Goal: Task Accomplishment & Management: Manage account settings

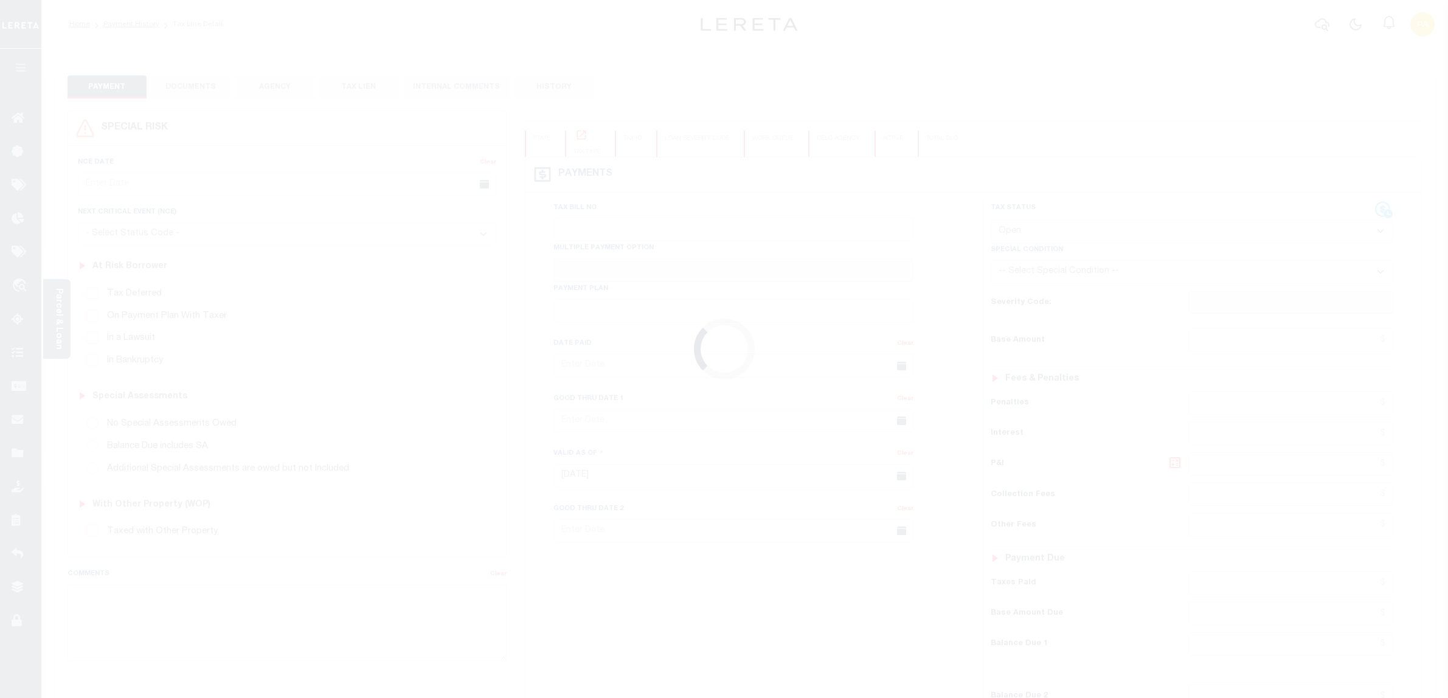
select select "OP2"
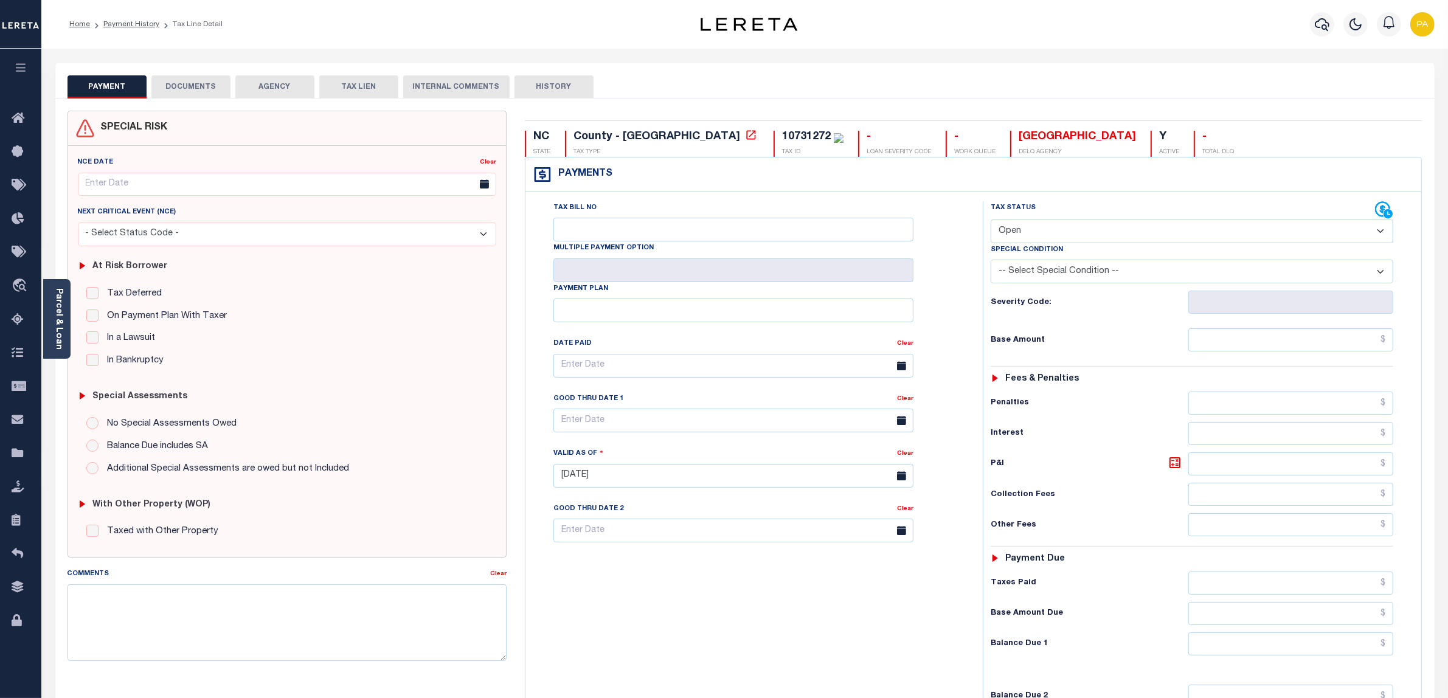
click at [198, 82] on button "DOCUMENTS" at bounding box center [190, 86] width 79 height 23
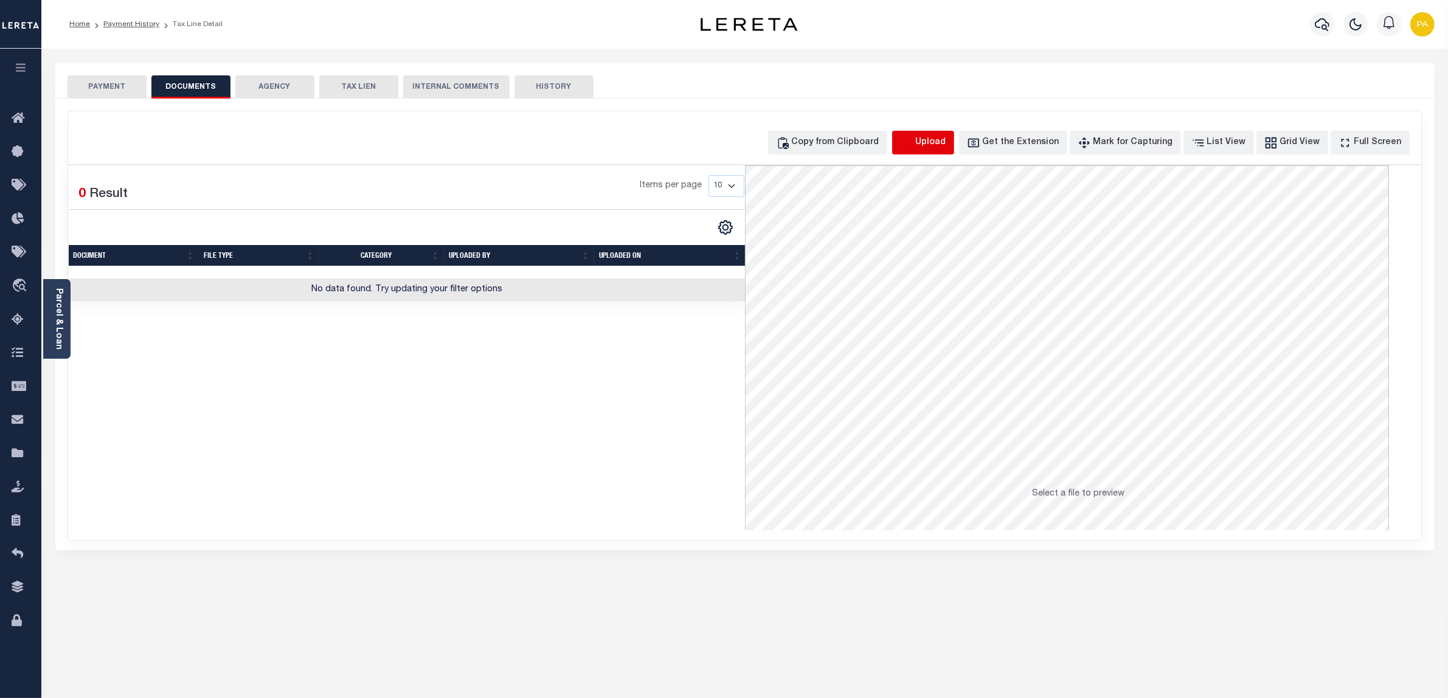
click at [913, 139] on icon "button" at bounding box center [906, 142] width 13 height 13
select select "POP"
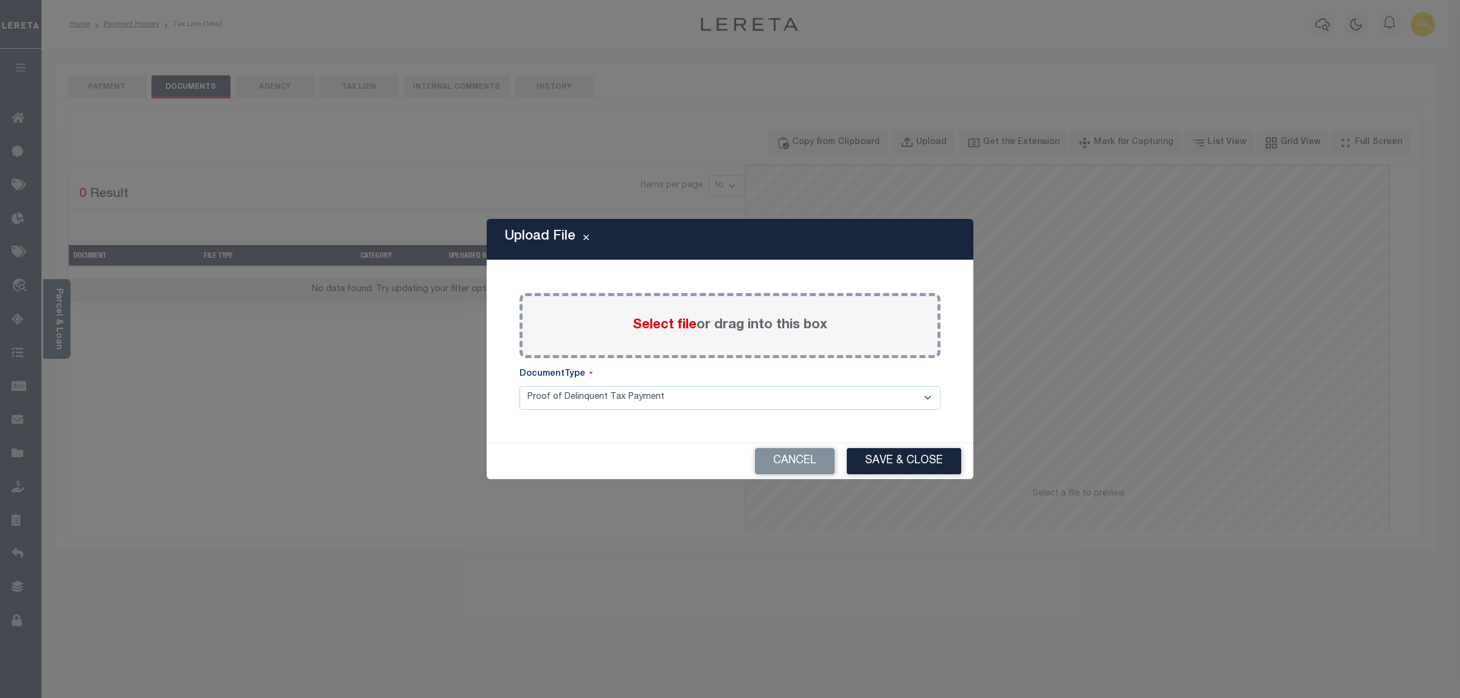
click at [702, 324] on label "Select file or drag into this box" at bounding box center [729, 326] width 195 height 20
click at [0, 0] on input "Select file or drag into this box" at bounding box center [0, 0] width 0 height 0
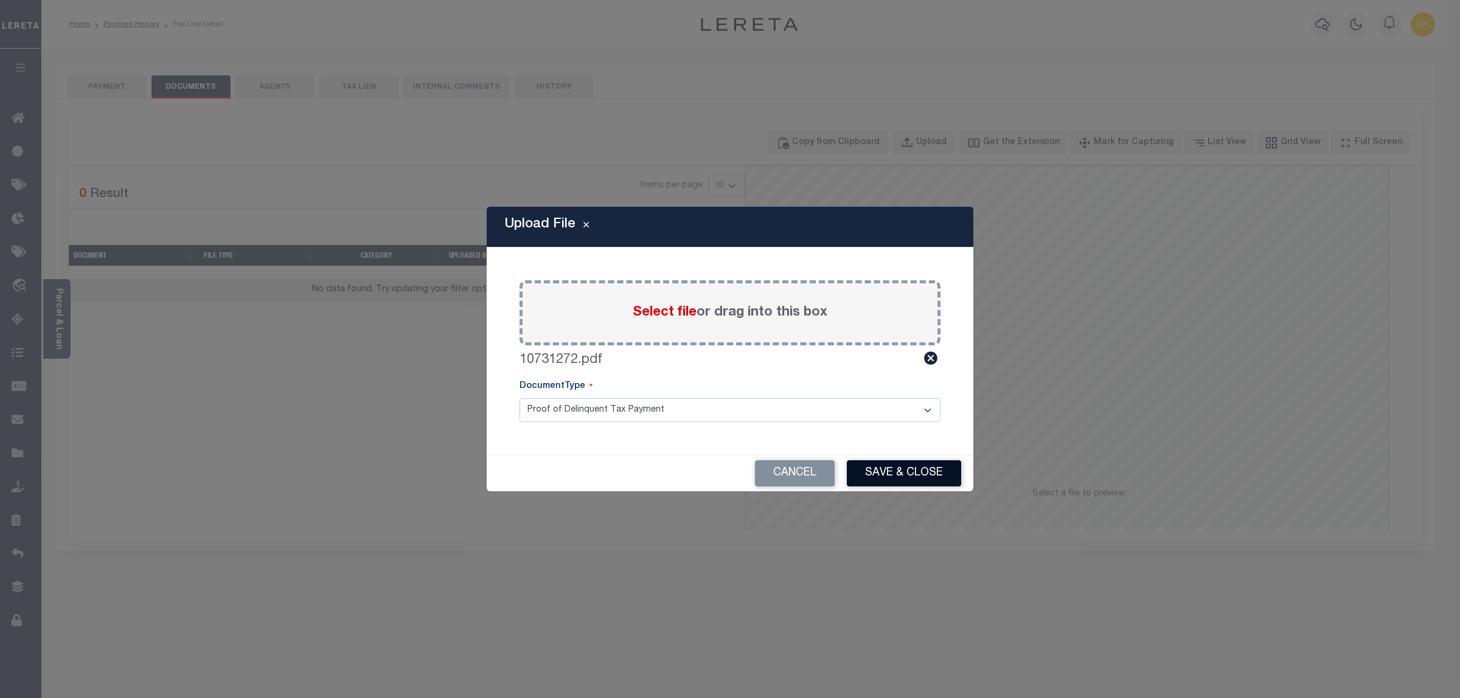
click at [923, 476] on button "Save & Close" at bounding box center [904, 473] width 114 height 26
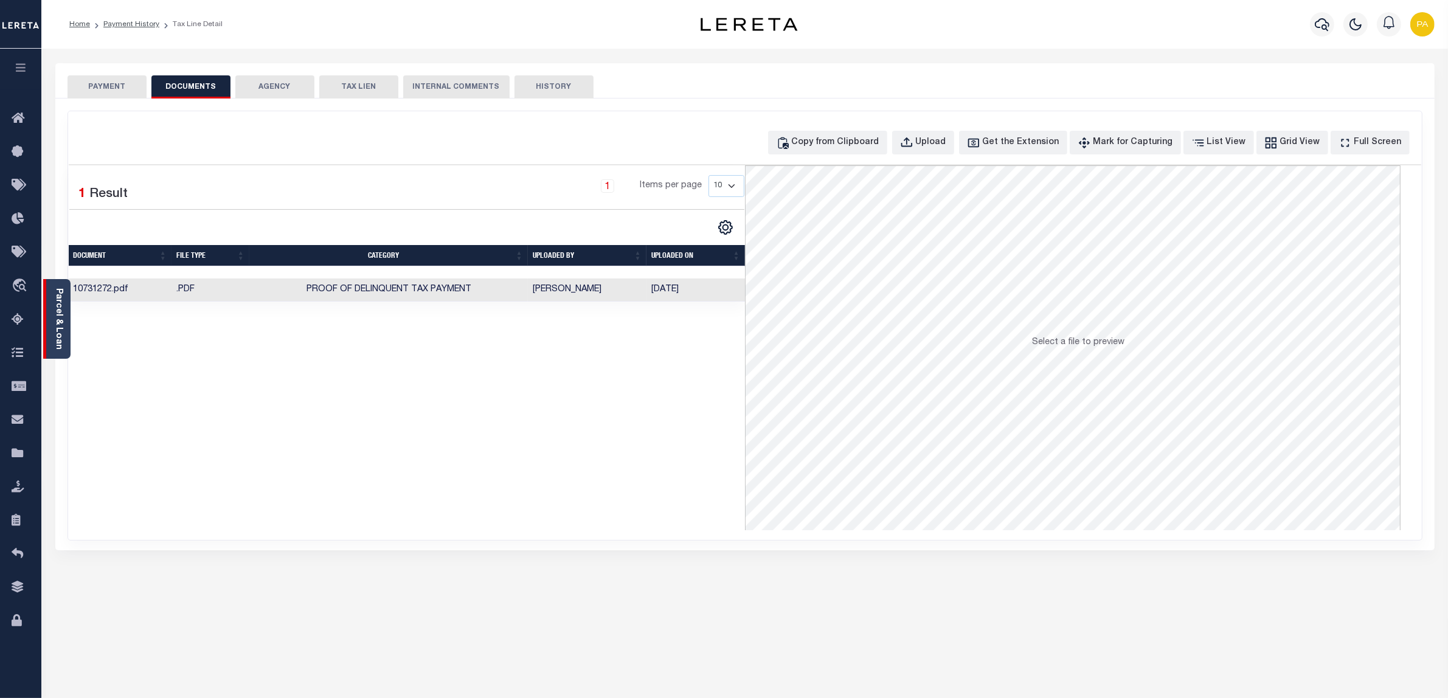
click at [60, 315] on link "Parcel & Loan" at bounding box center [58, 318] width 9 height 61
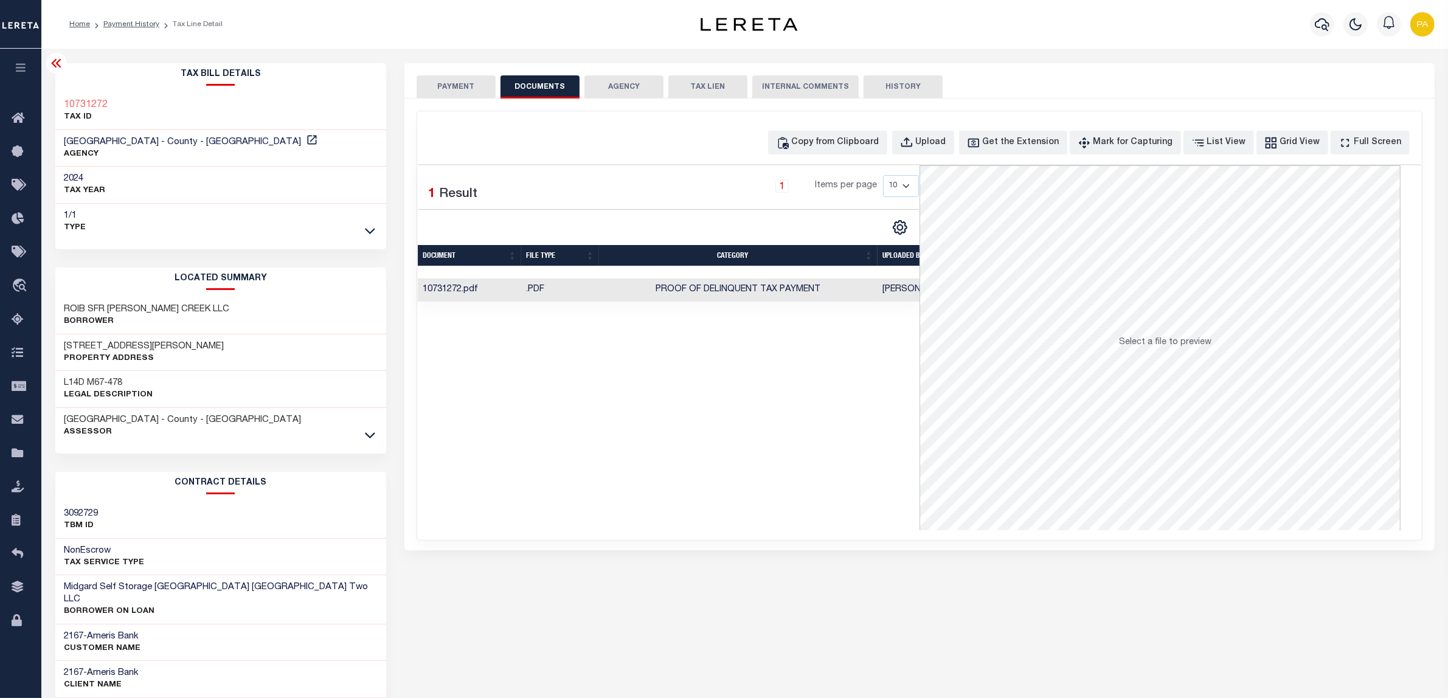
click at [434, 90] on button "PAYMENT" at bounding box center [456, 86] width 79 height 23
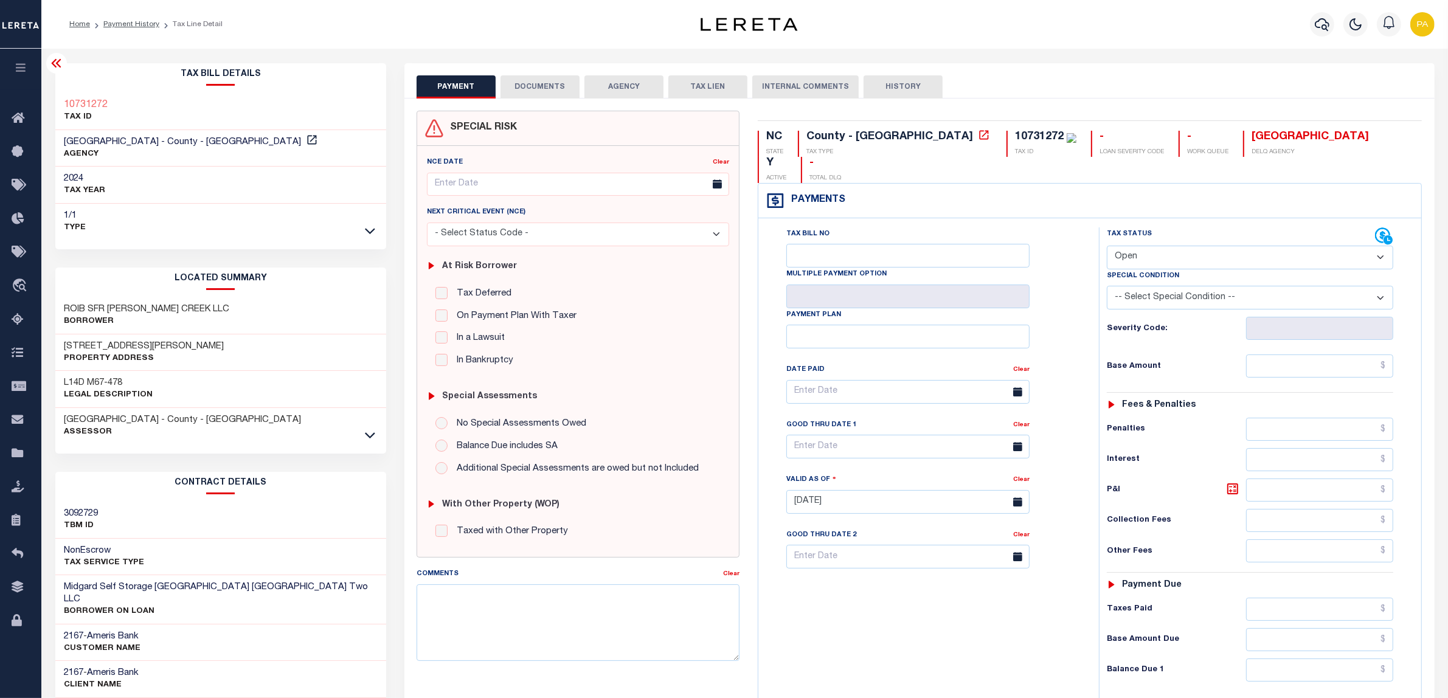
click at [1157, 246] on select "- Select Status Code - Open Due/Unpaid Paid Incomplete No Tax Due Internal Refu…" at bounding box center [1250, 258] width 286 height 24
select select "PYD"
click at [1107, 246] on select "- Select Status Code - Open Due/Unpaid Paid Incomplete No Tax Due Internal Refu…" at bounding box center [1250, 258] width 286 height 24
type input "[DATE]"
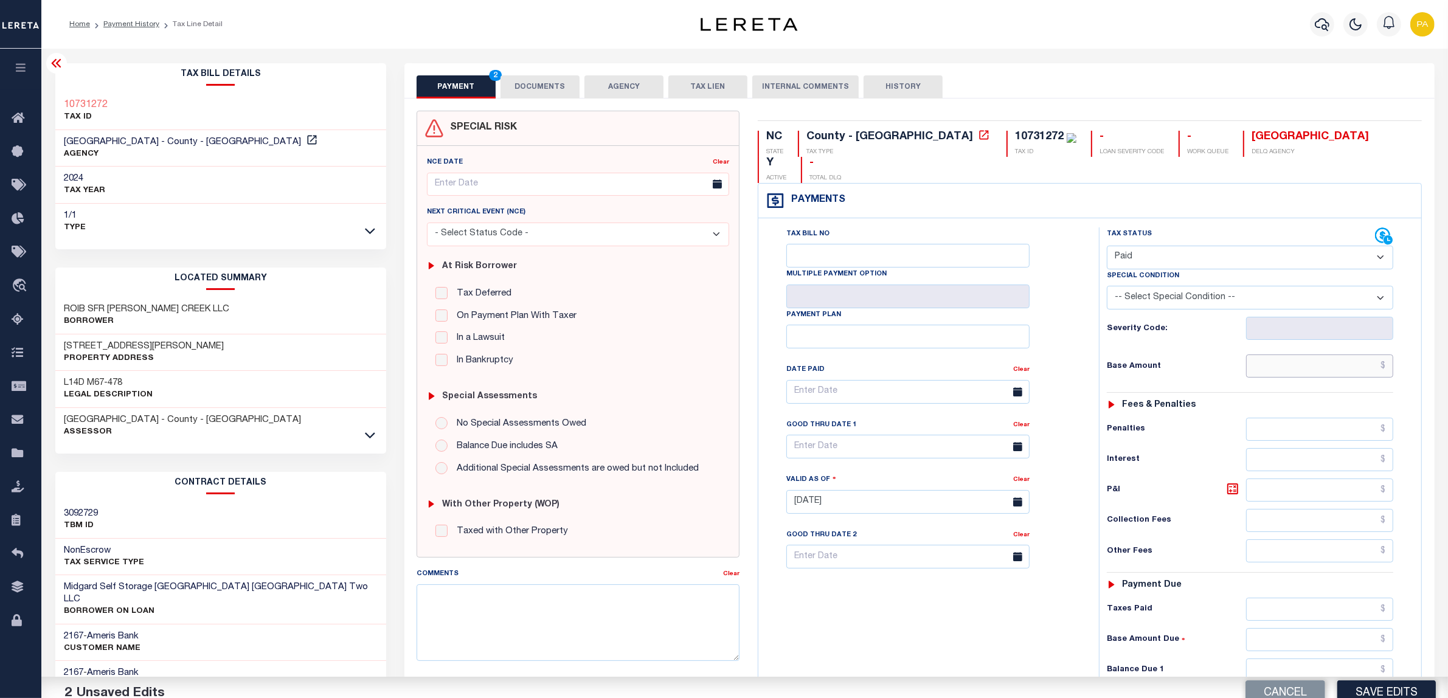
click at [1323, 355] on input "text" at bounding box center [1319, 366] width 147 height 23
paste input "2,517.21"
type input "$2,517.21"
click at [1359, 600] on div "Tax Status Status - Select Status Code -" at bounding box center [1254, 495] width 310 height 537
click at [1362, 598] on input "text" at bounding box center [1319, 609] width 147 height 23
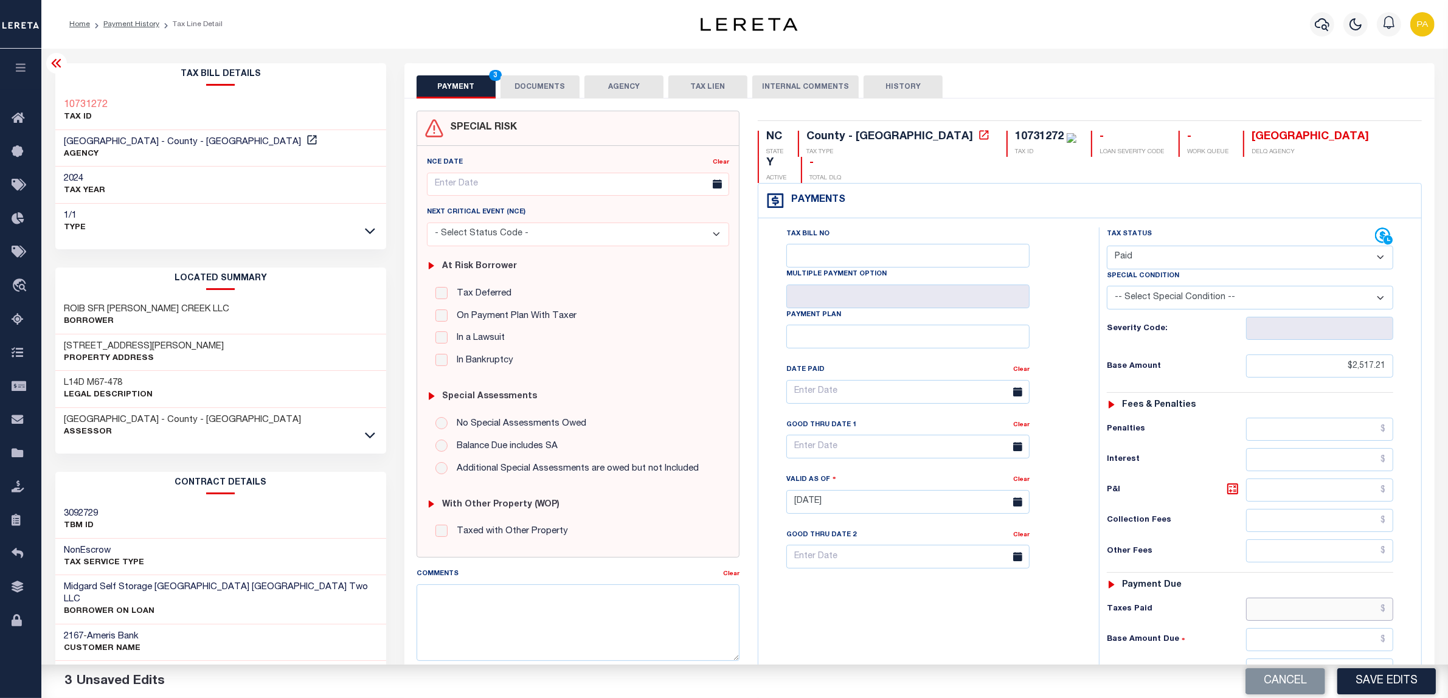
paste input "2,517.21"
type input "$2,517.21"
click at [1359, 659] on input "text" at bounding box center [1319, 670] width 147 height 23
type input "$0.00"
click at [1370, 671] on button "Save Edits" at bounding box center [1386, 681] width 99 height 26
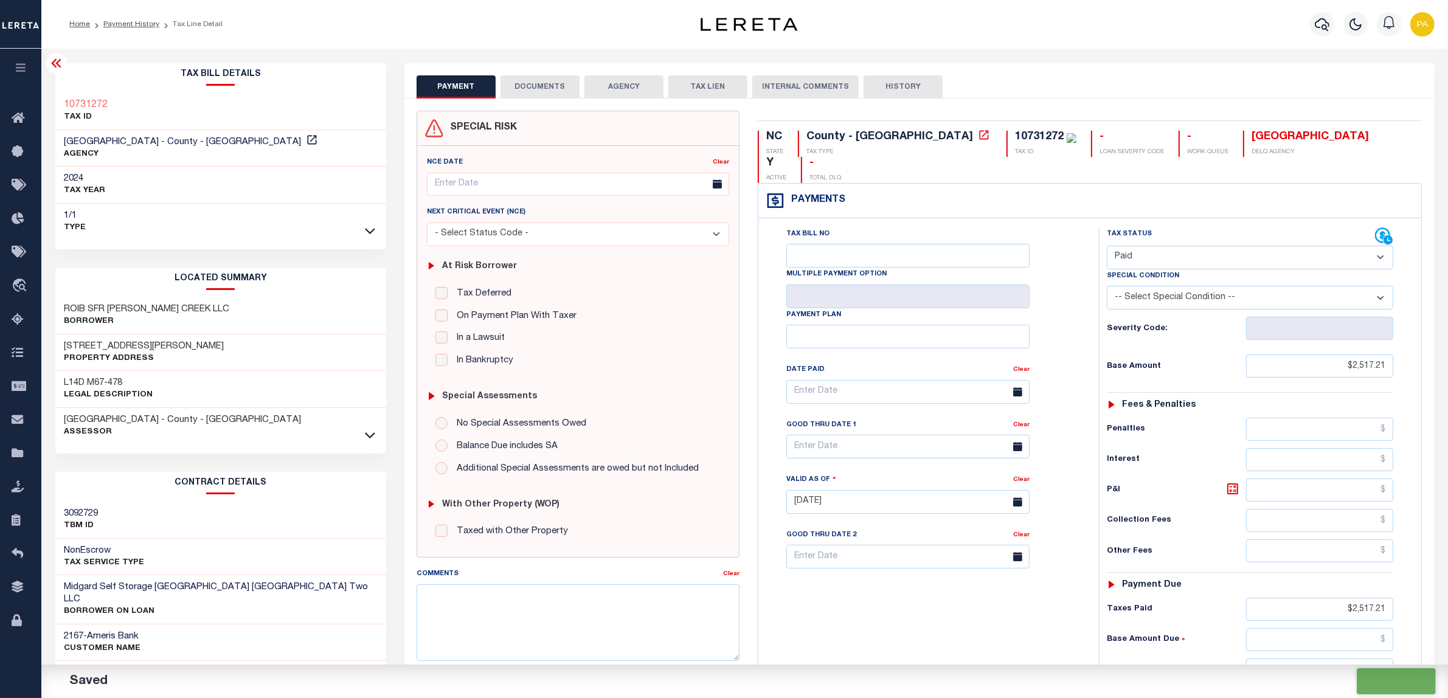
checkbox input "false"
type input "$2,517.21"
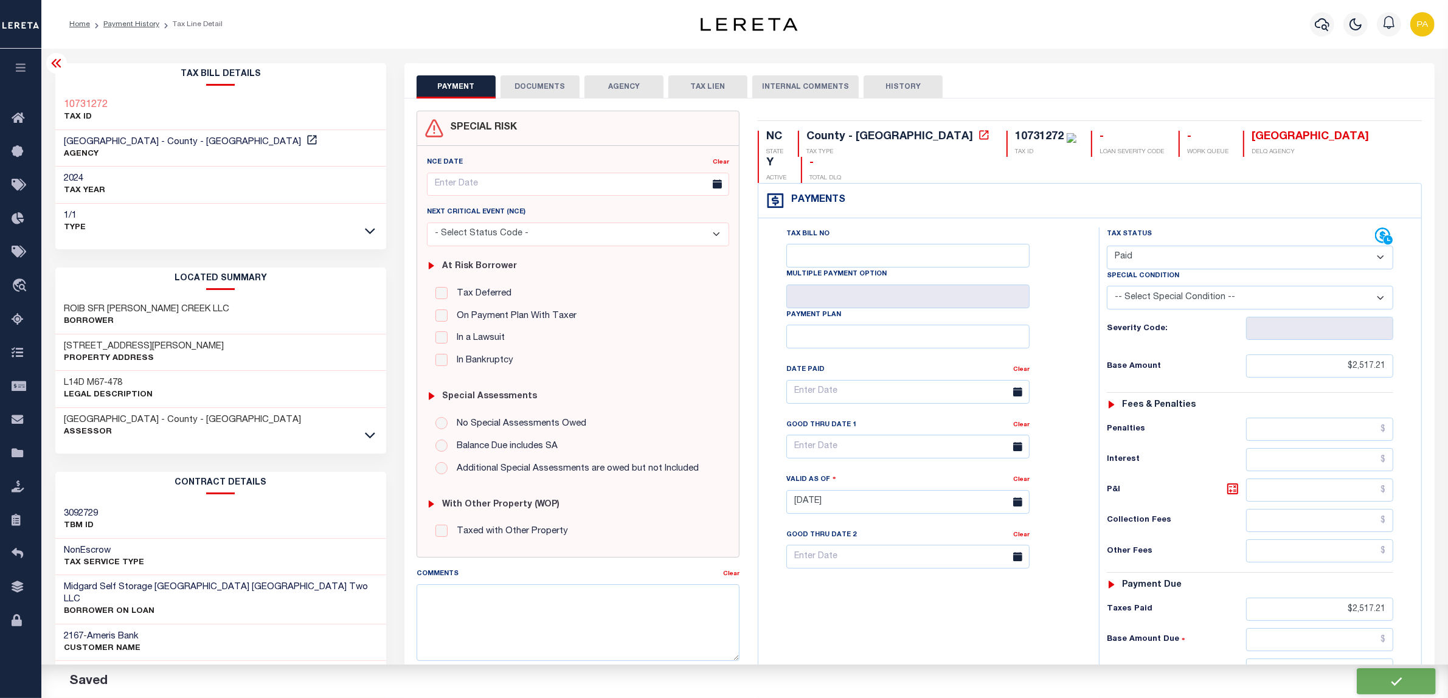
type input "$2,517.21"
type input "$0"
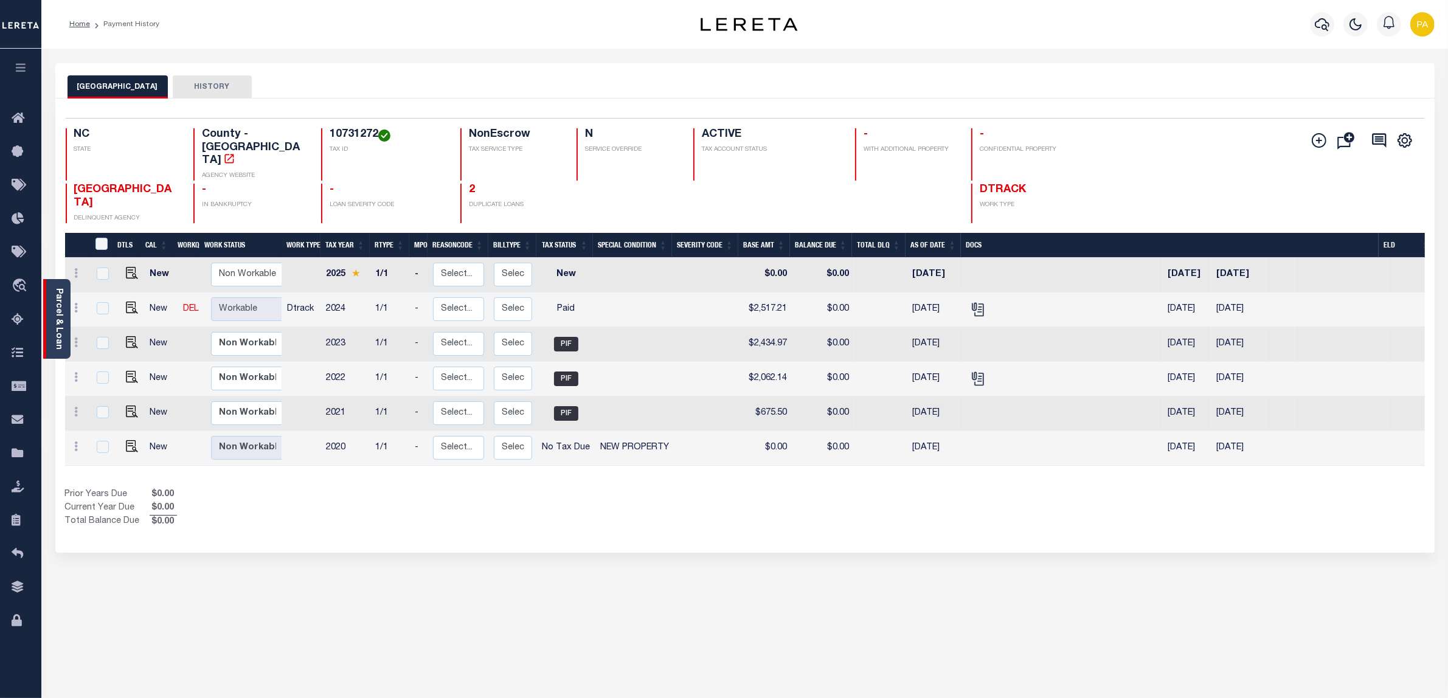
click at [65, 307] on div "Parcel & Loan" at bounding box center [56, 319] width 27 height 80
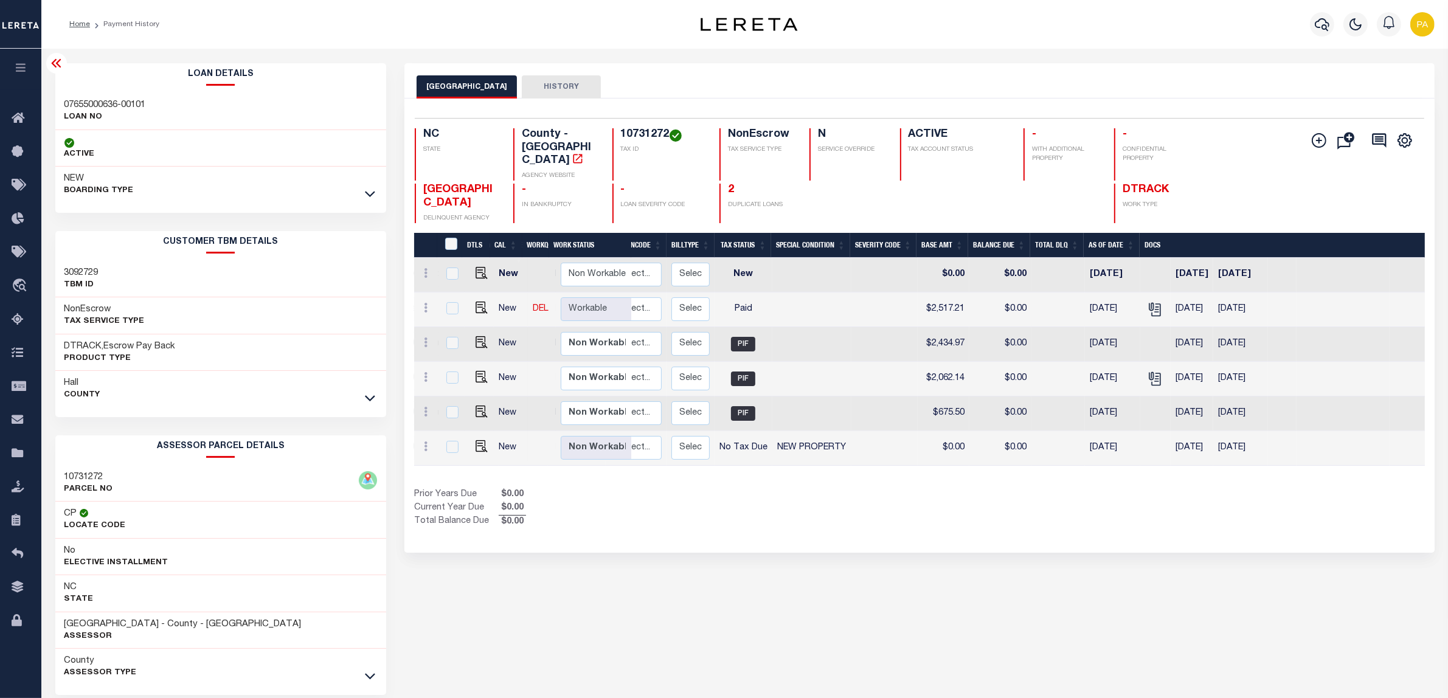
scroll to position [0, 172]
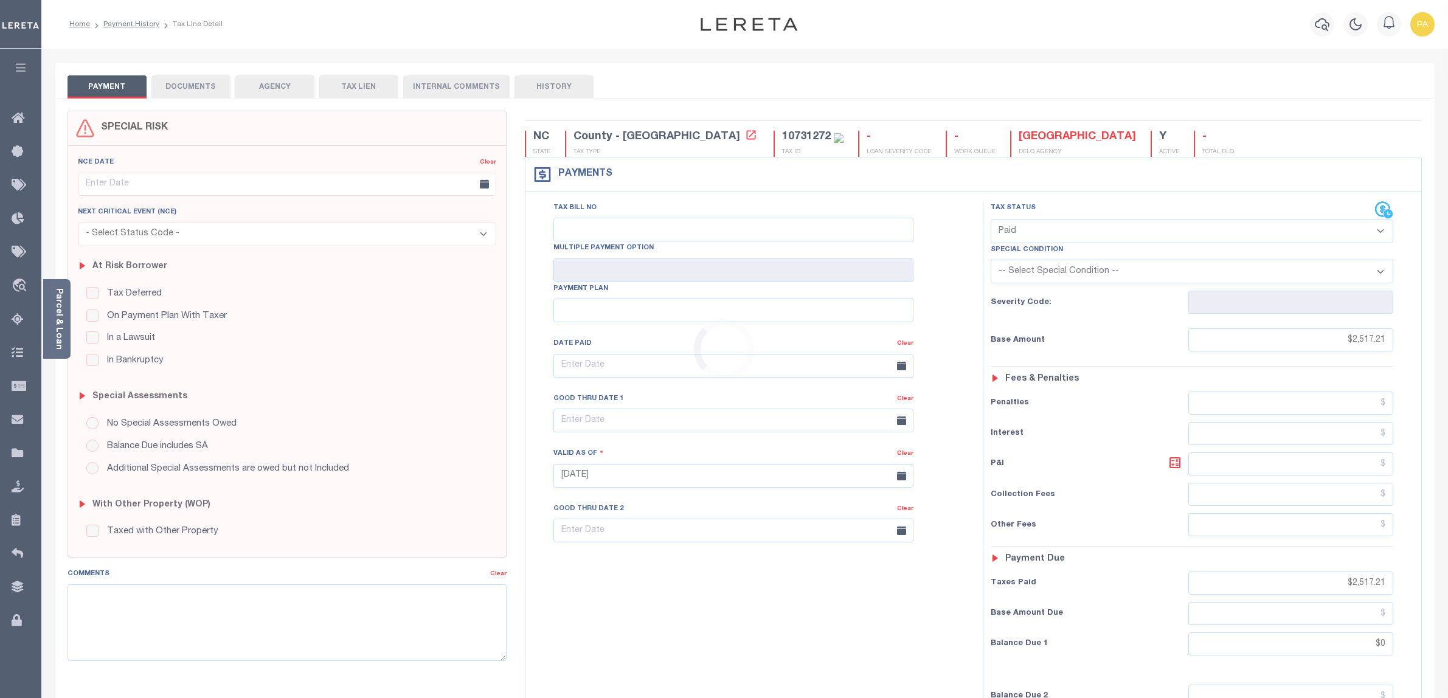
select select "PYD"
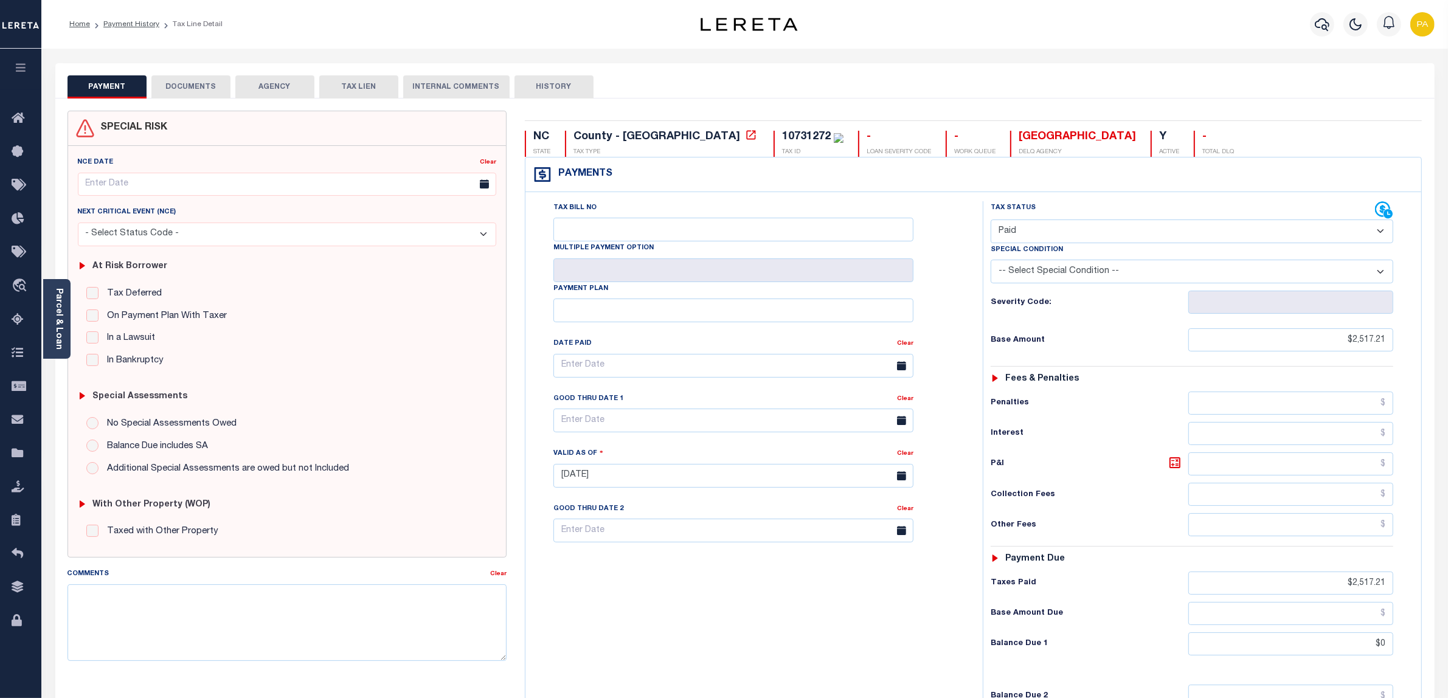
click at [193, 89] on button "DOCUMENTS" at bounding box center [190, 86] width 79 height 23
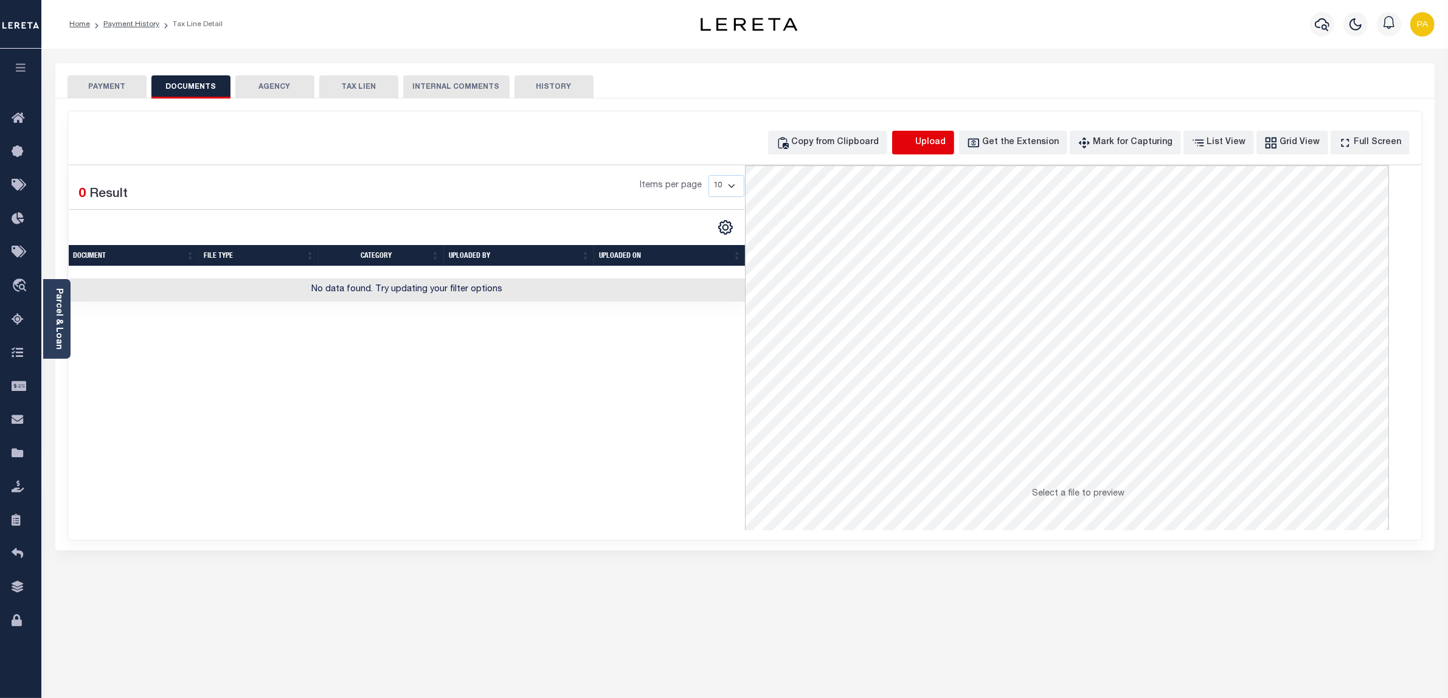
click at [913, 145] on icon "button" at bounding box center [906, 142] width 13 height 13
select select "POP"
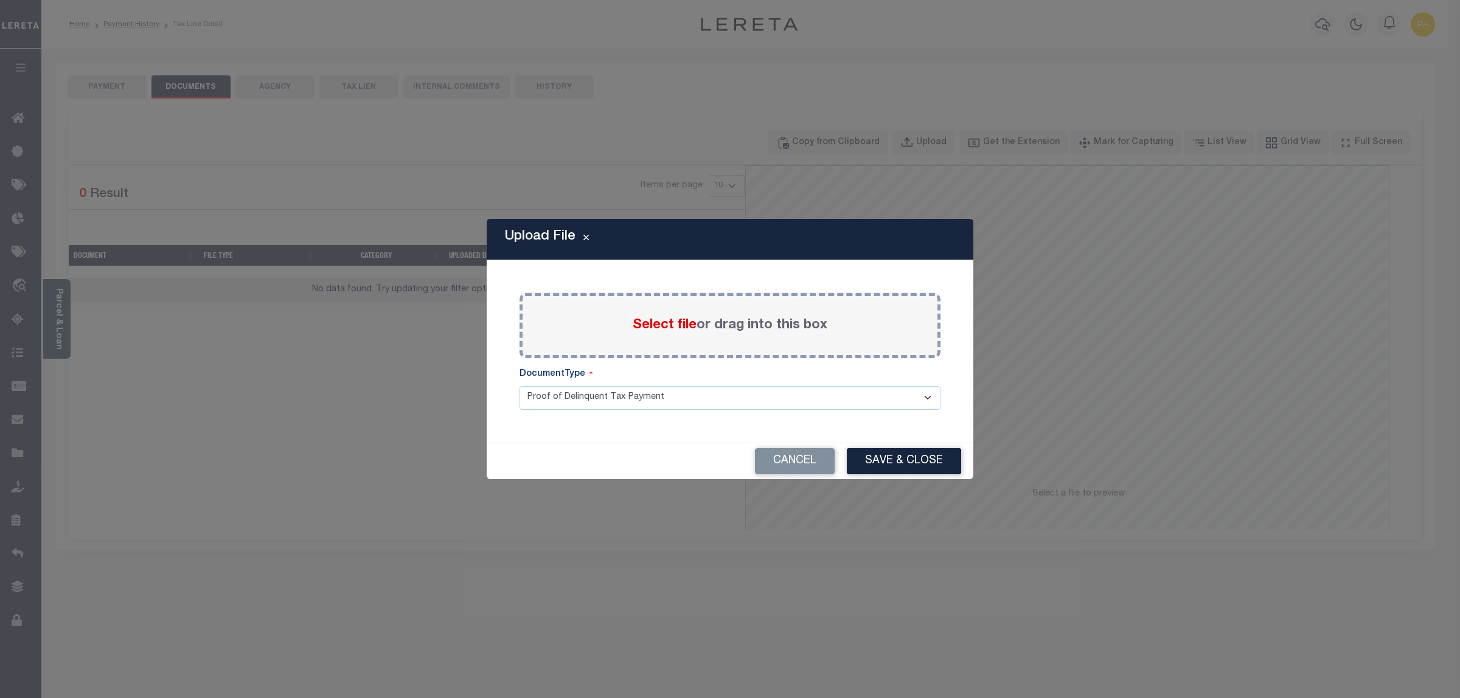
click at [722, 320] on label "Select file or drag into this box" at bounding box center [729, 326] width 195 height 20
click at [0, 0] on input "Select file or drag into this box" at bounding box center [0, 0] width 0 height 0
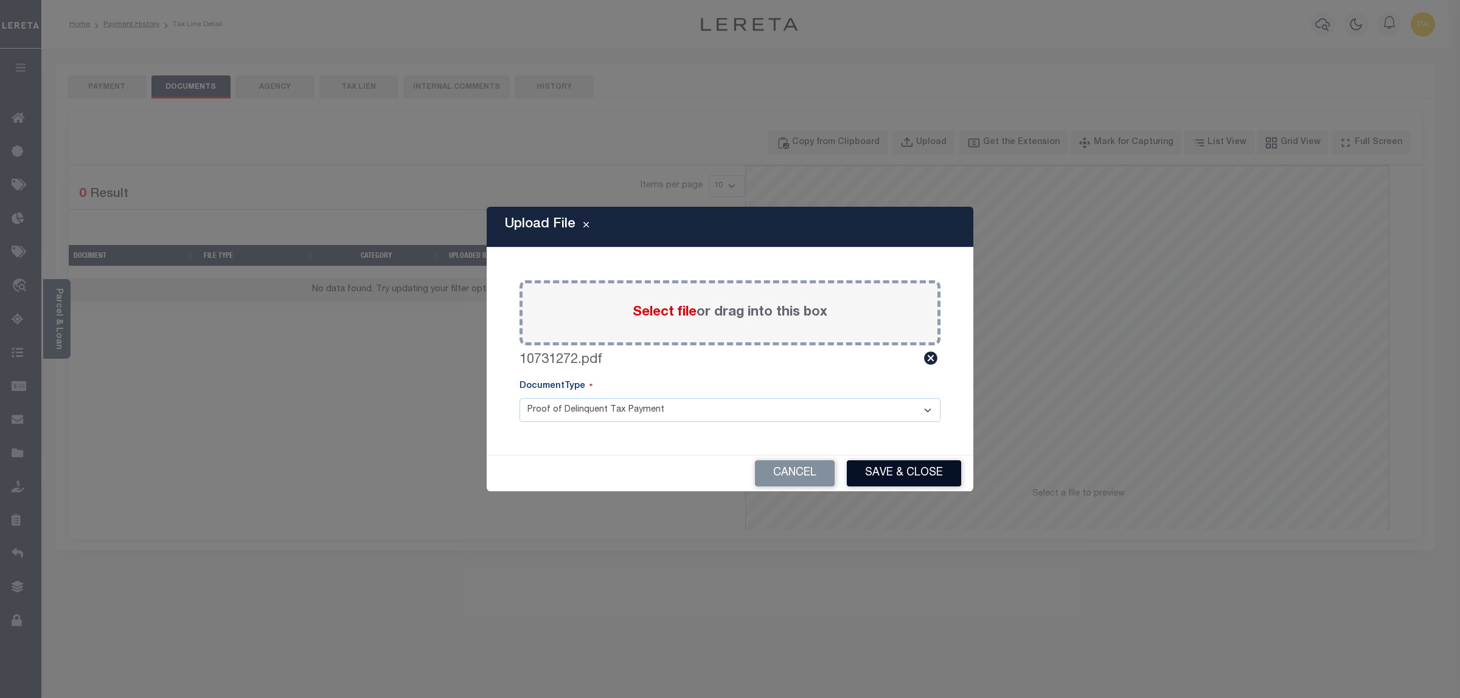
click at [885, 481] on button "Save & Close" at bounding box center [904, 473] width 114 height 26
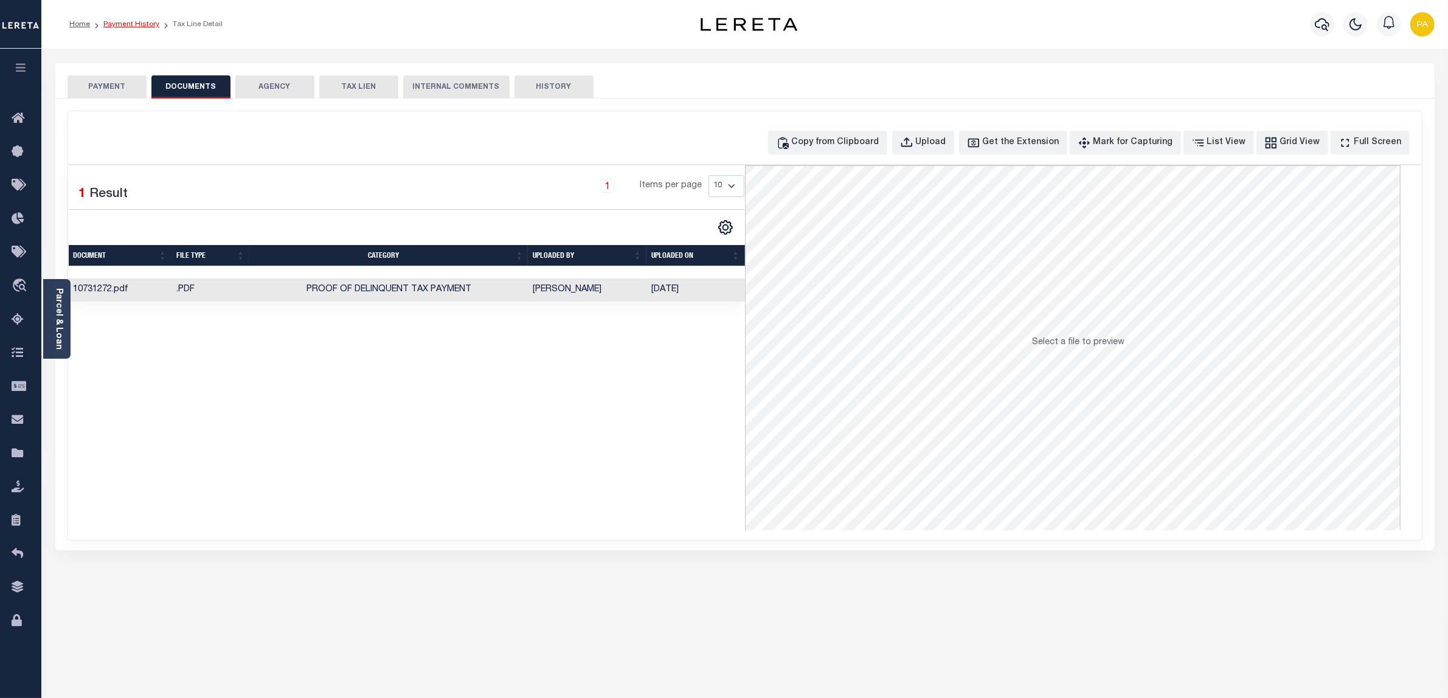
click at [141, 24] on link "Payment History" at bounding box center [131, 24] width 56 height 7
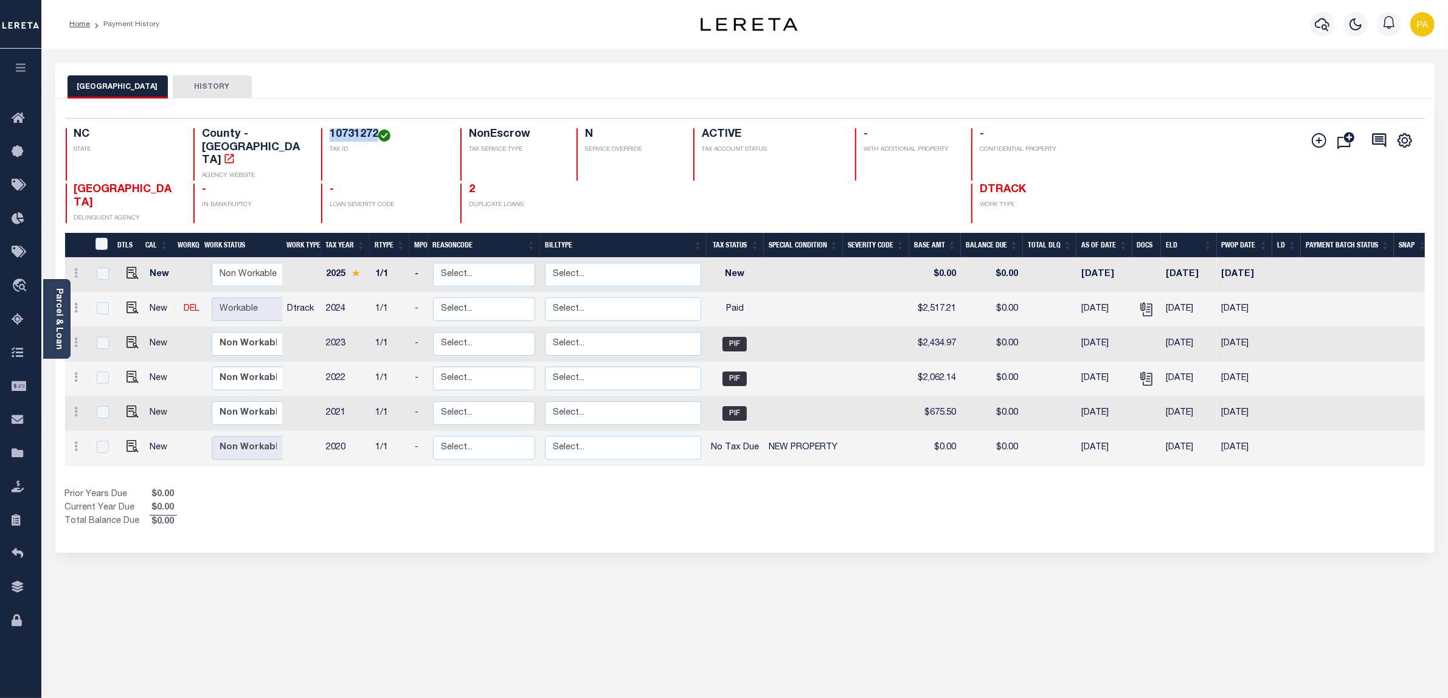
drag, startPoint x: 338, startPoint y: 134, endPoint x: 375, endPoint y: 134, distance: 37.7
click at [375, 134] on h4 "10731272" at bounding box center [388, 134] width 116 height 13
copy h4 "10731272"
click at [49, 306] on div "Parcel & Loan" at bounding box center [56, 319] width 27 height 80
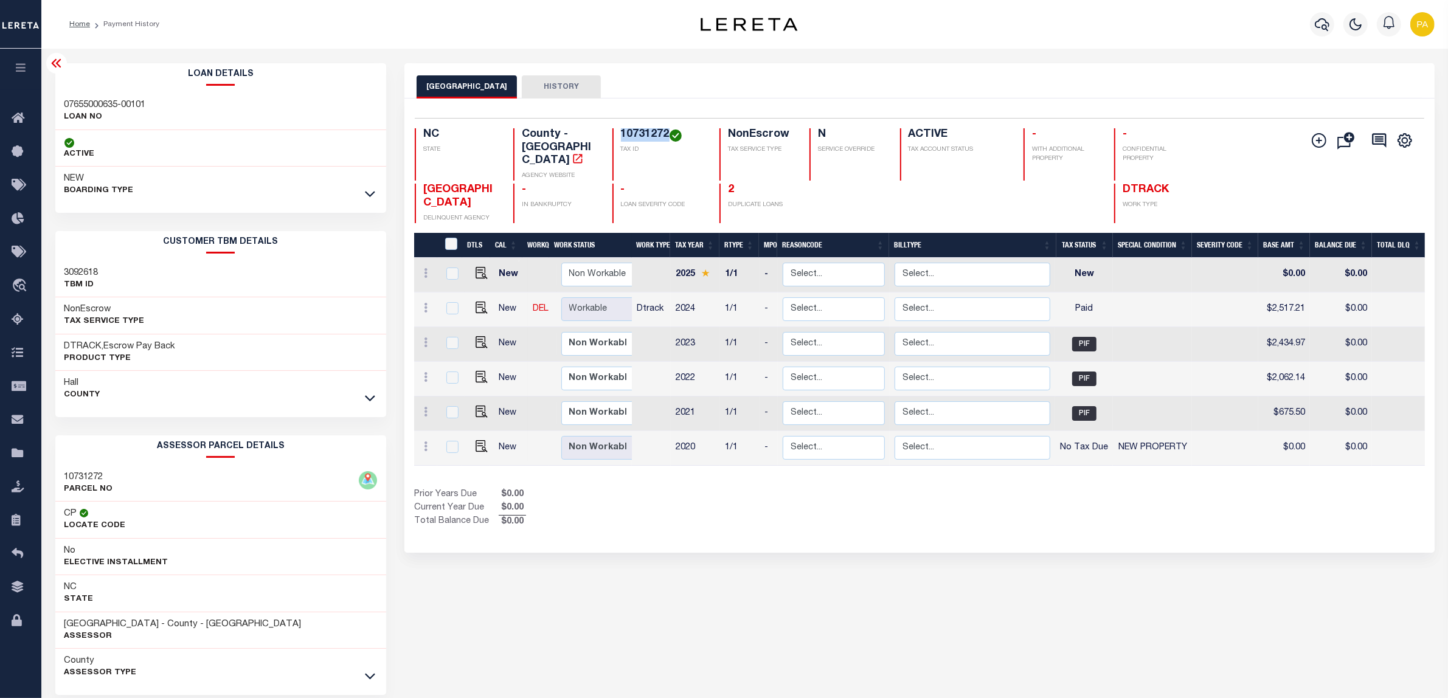
drag, startPoint x: 634, startPoint y: 134, endPoint x: 669, endPoint y: 130, distance: 35.6
click at [669, 130] on div "10731272 TAX ID" at bounding box center [658, 154] width 92 height 52
copy h4 "10731272"
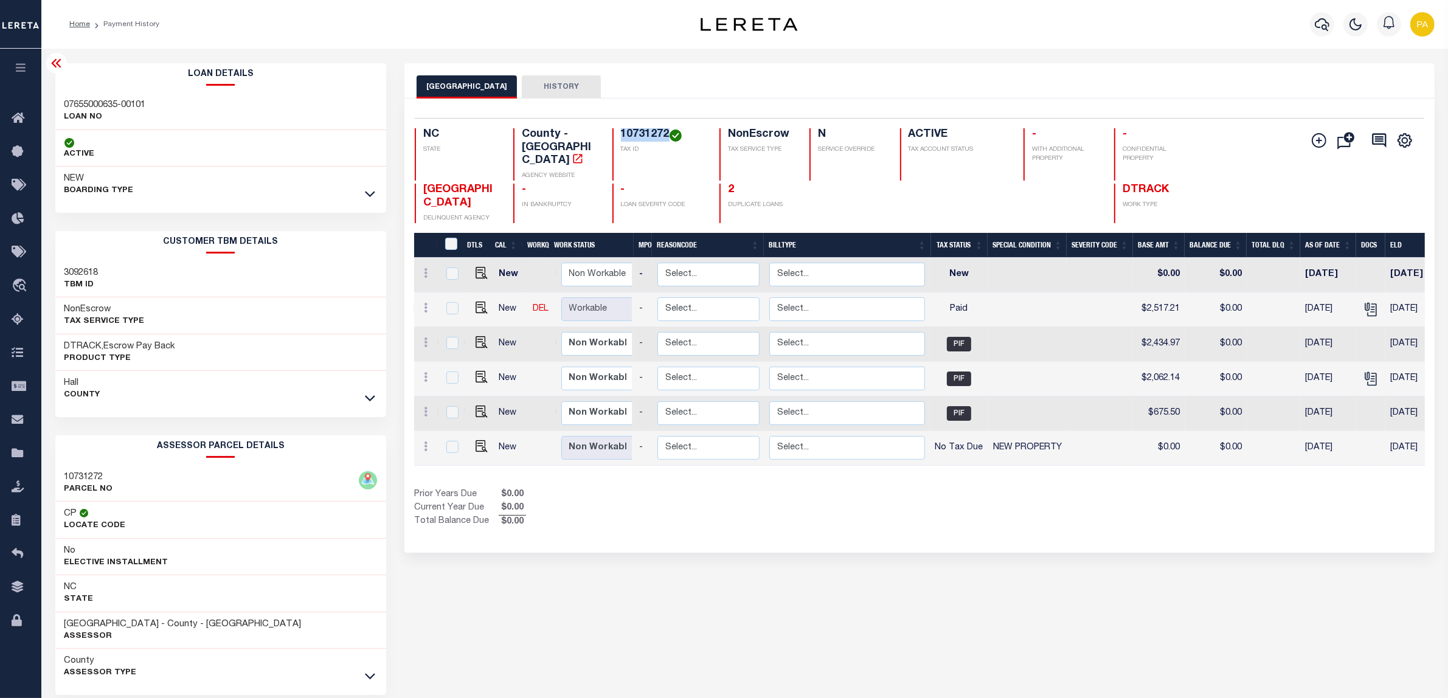
scroll to position [0, 128]
